Goal: Information Seeking & Learning: Learn about a topic

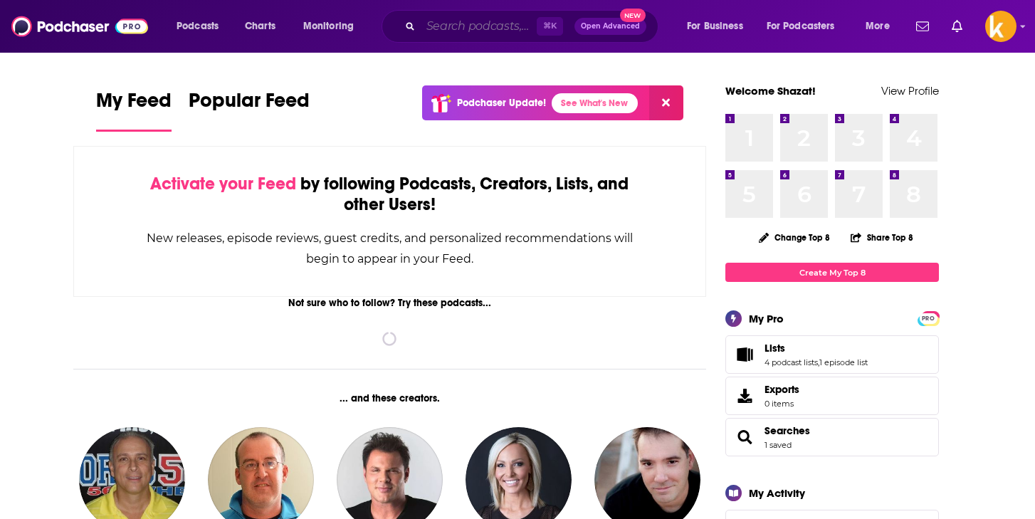
click at [458, 31] on input "Search podcasts, credits, & more..." at bounding box center [479, 26] width 116 height 23
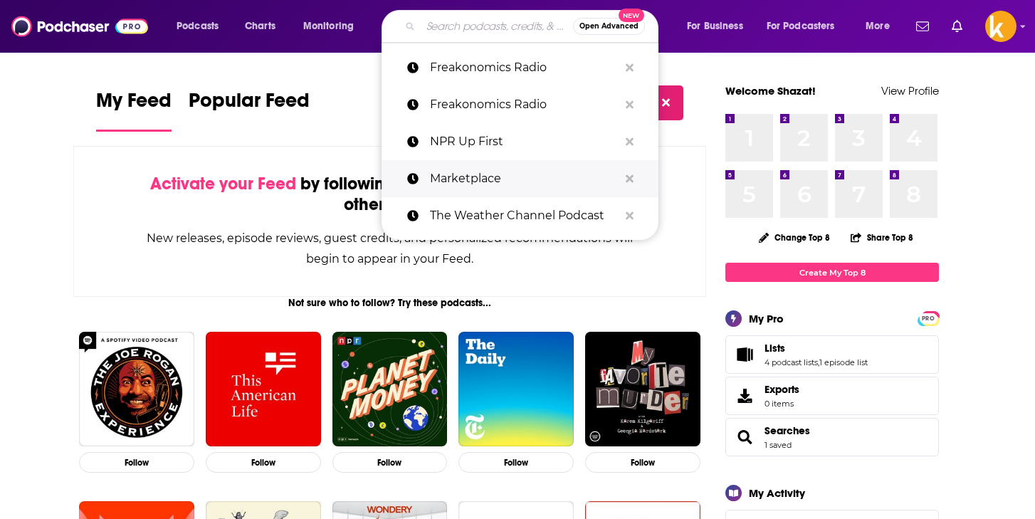
click at [451, 169] on p "Marketplace" at bounding box center [524, 178] width 189 height 37
type input "Marketplace"
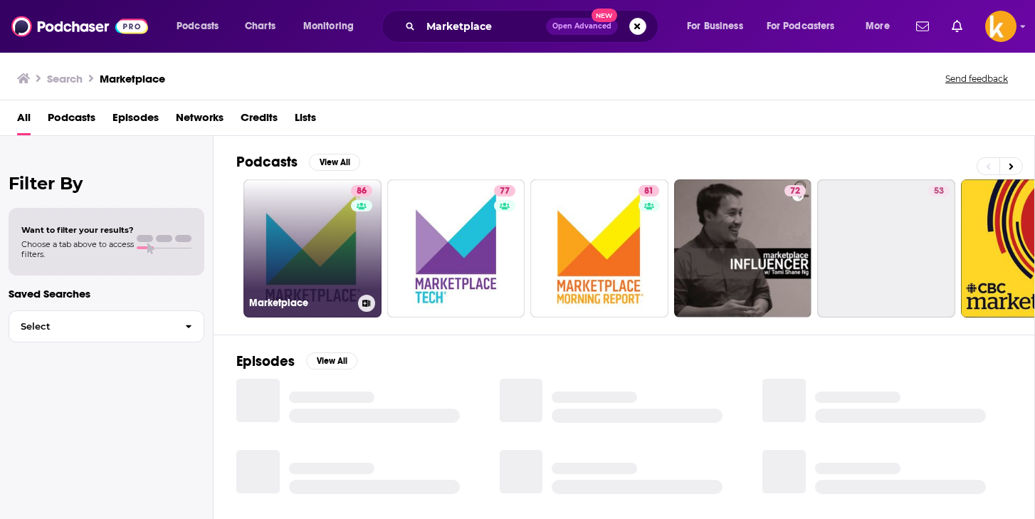
click at [299, 256] on link "86 Marketplace" at bounding box center [312, 248] width 138 height 138
